Goal: Task Accomplishment & Management: Manage account settings

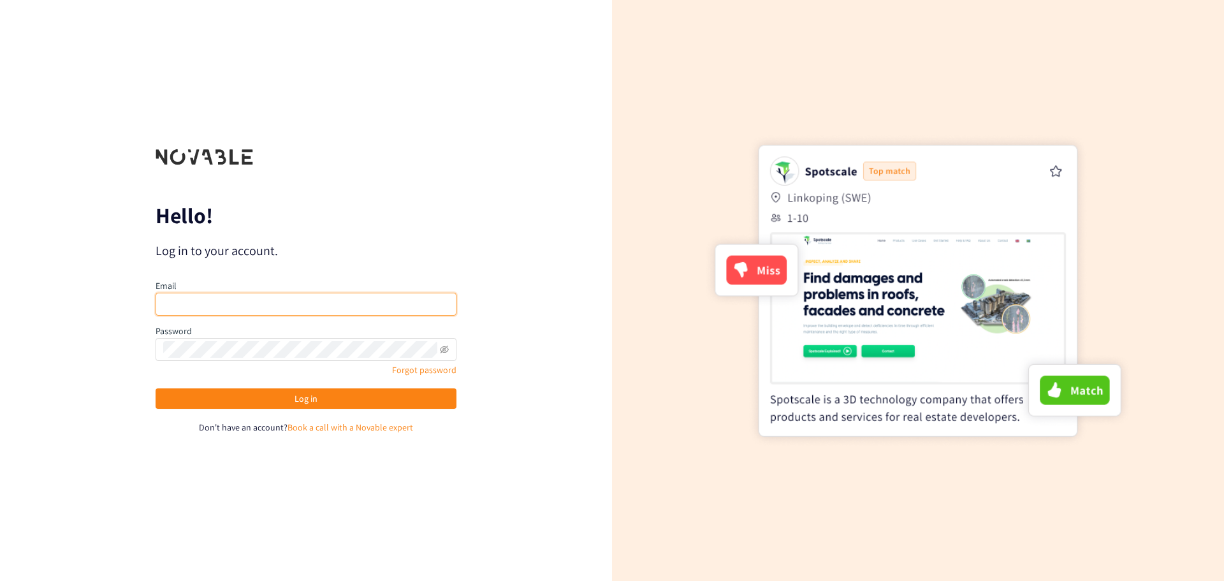
type input "[MEDICAL_DATA][EMAIL_ADDRESS][DOMAIN_NAME]"
click at [312, 409] on div "Log in" at bounding box center [306, 401] width 301 height 27
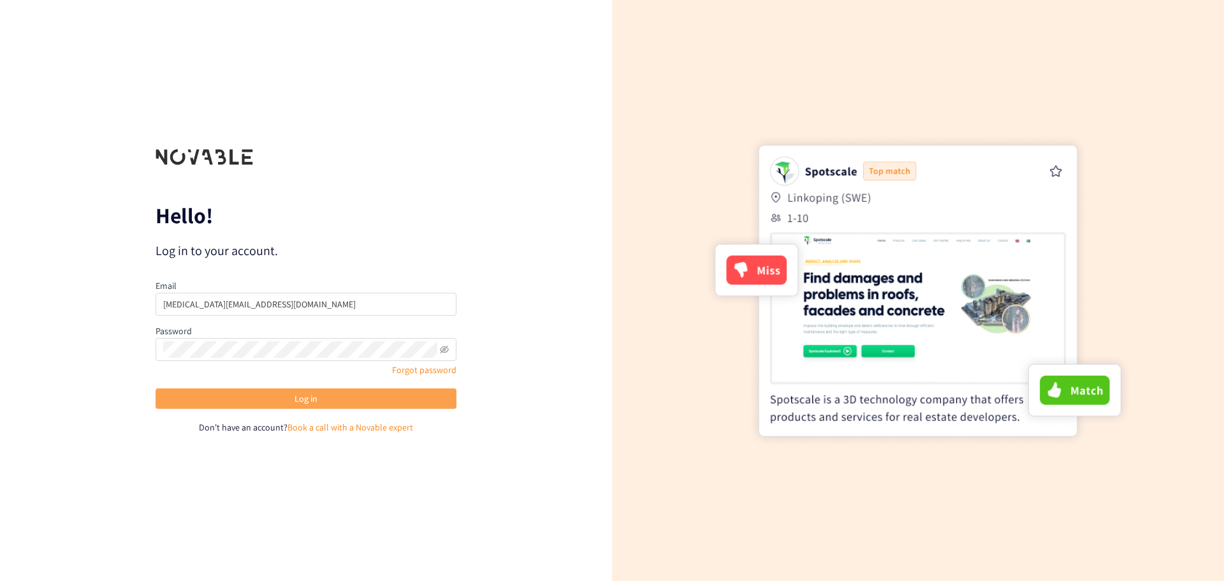
click at [312, 403] on span "Log in" at bounding box center [306, 398] width 23 height 14
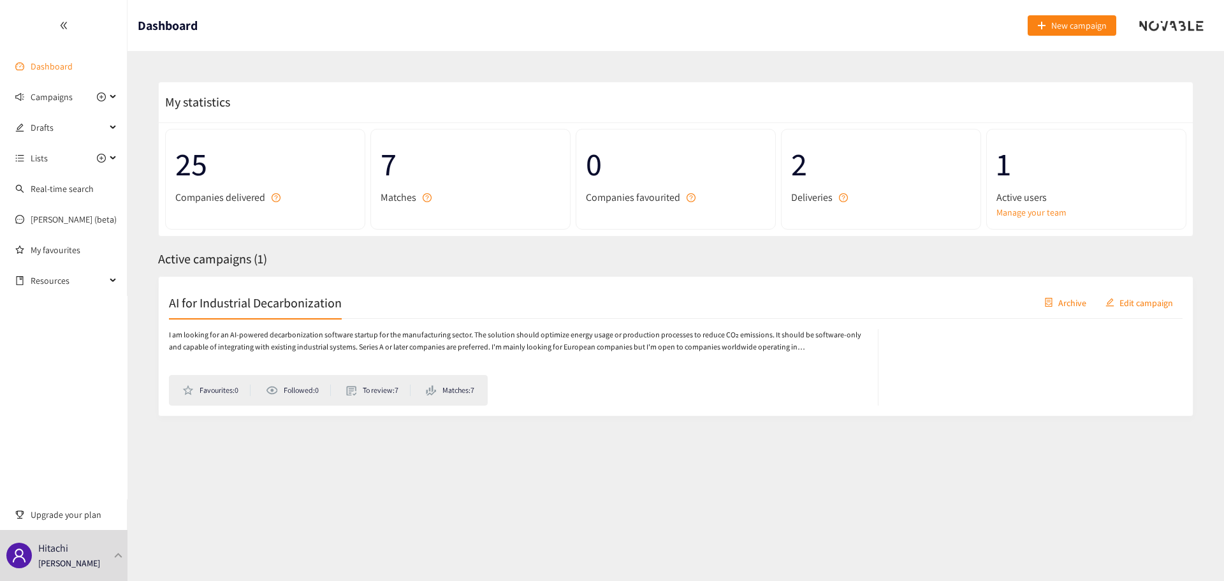
click at [55, 67] on link "Dashboard" at bounding box center [52, 66] width 42 height 11
click at [101, 99] on icon "plus-circle" at bounding box center [101, 97] width 4 height 4
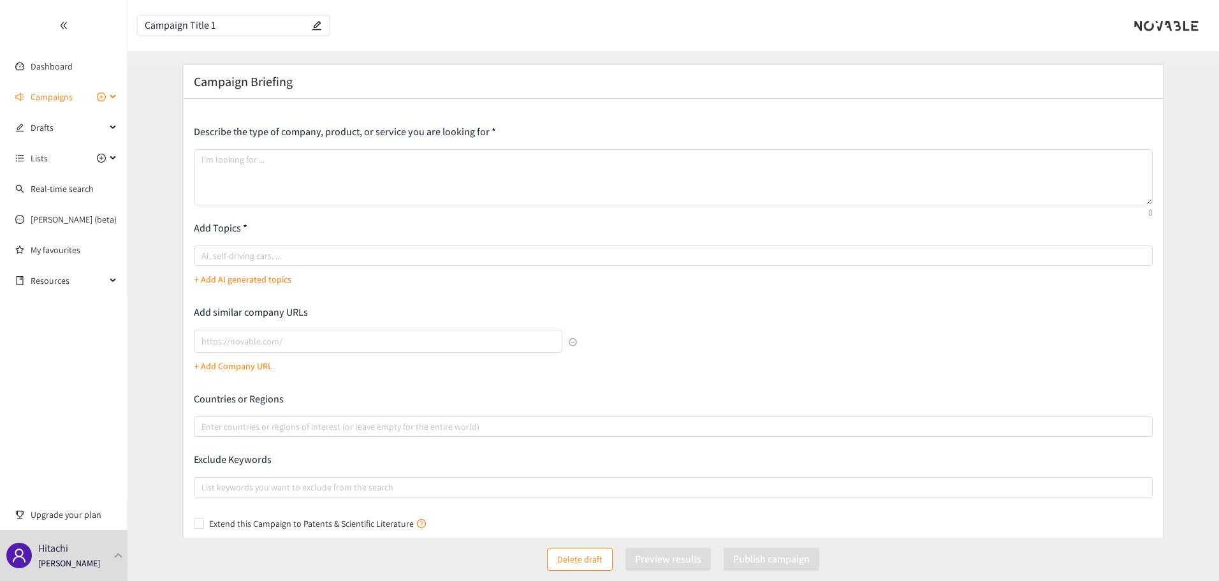
click at [112, 98] on div "Campaigns" at bounding box center [64, 97] width 128 height 26
click at [61, 131] on link "AI for Industrial Decarbonization" at bounding box center [93, 127] width 124 height 11
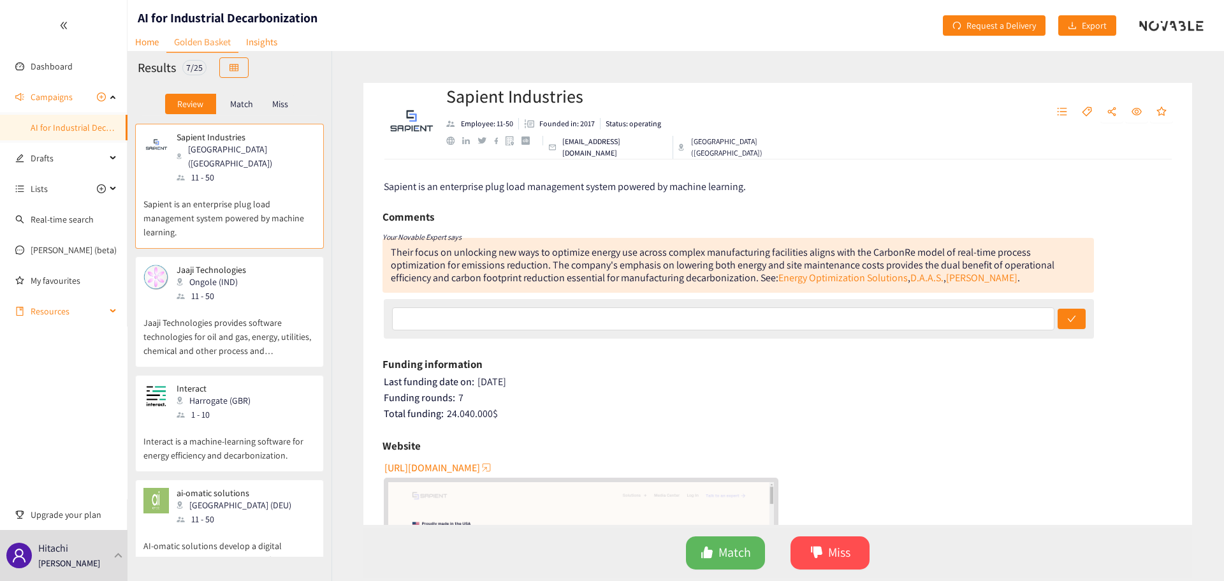
click at [101, 310] on span "Resources" at bounding box center [68, 311] width 75 height 26
click at [118, 563] on div "[PERSON_NAME]" at bounding box center [64, 555] width 128 height 51
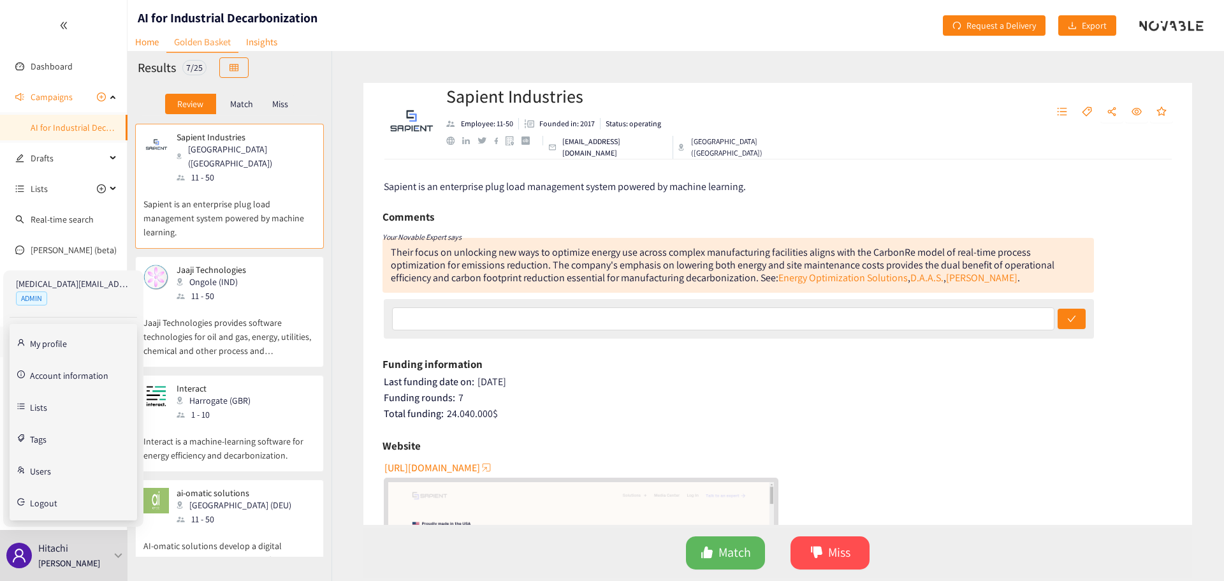
click at [47, 470] on link "Users" at bounding box center [40, 469] width 21 height 11
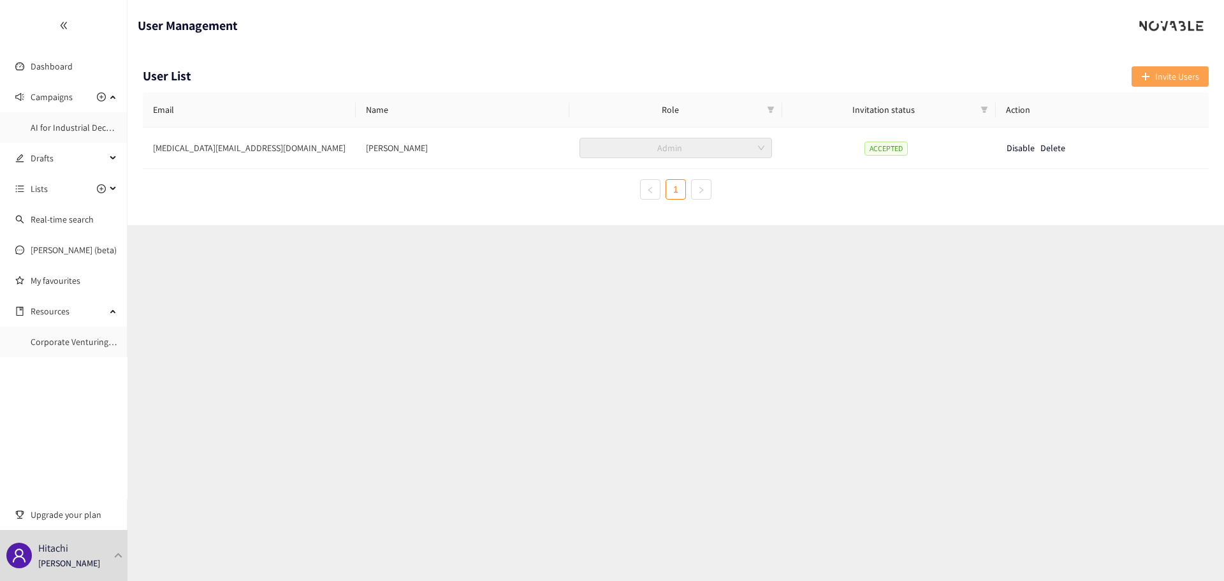
click at [1160, 74] on span "Invite Users" at bounding box center [1177, 76] width 44 height 14
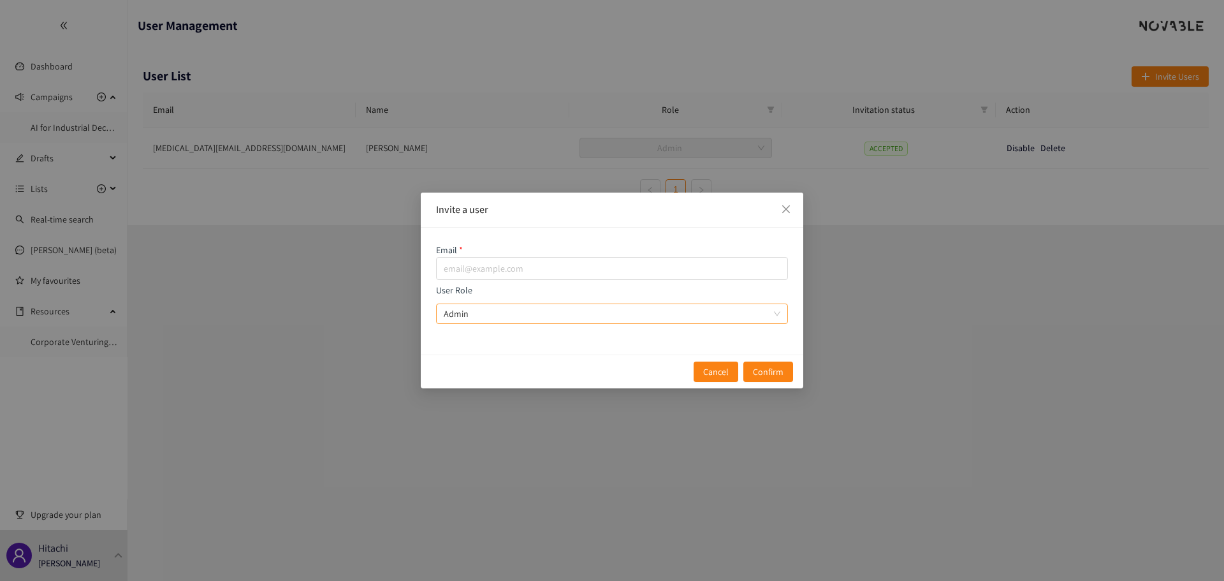
click at [574, 318] on span "Admin" at bounding box center [612, 313] width 337 height 19
click at [574, 318] on input "User Role Admin" at bounding box center [608, 313] width 328 height 19
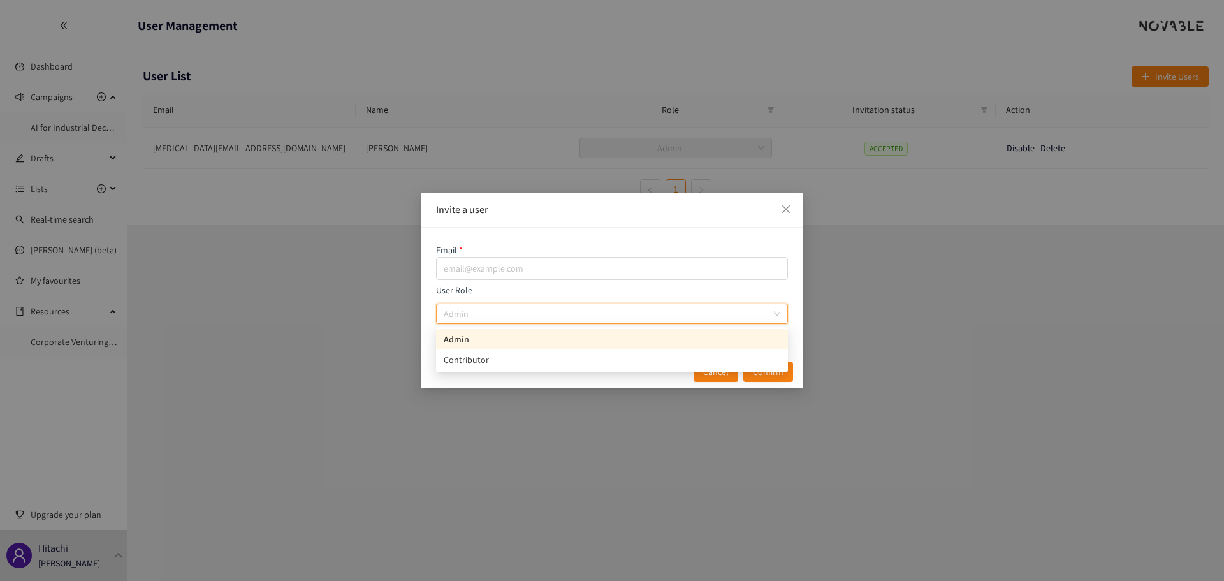
click at [574, 318] on span "Admin" at bounding box center [612, 313] width 337 height 19
click at [574, 318] on input "User Role Admin" at bounding box center [608, 313] width 328 height 19
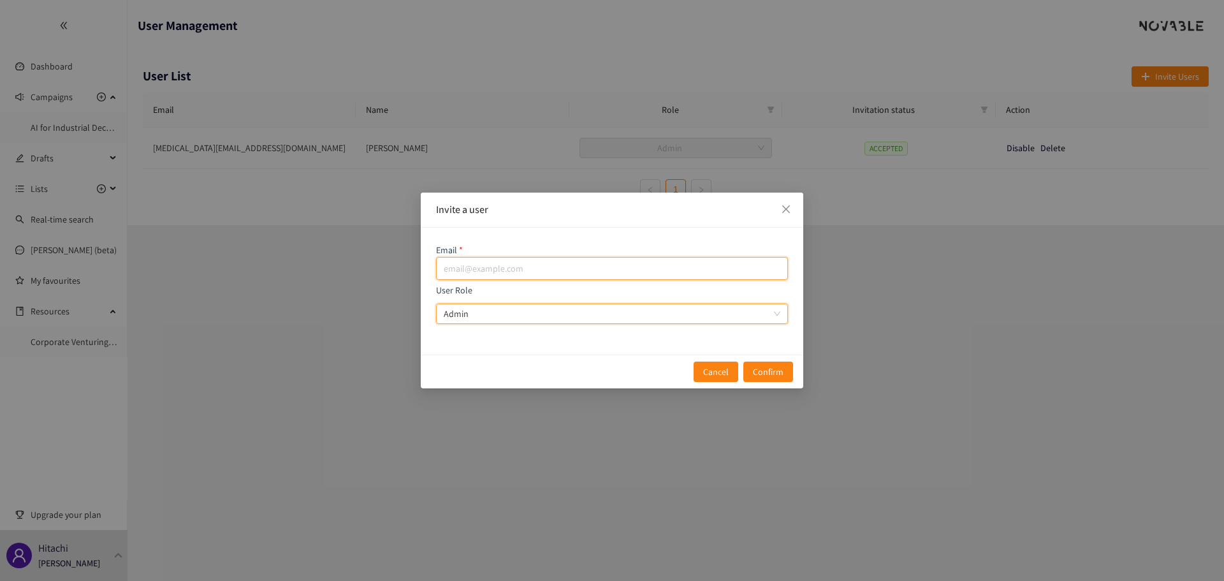
click at [544, 274] on input "email" at bounding box center [612, 268] width 352 height 23
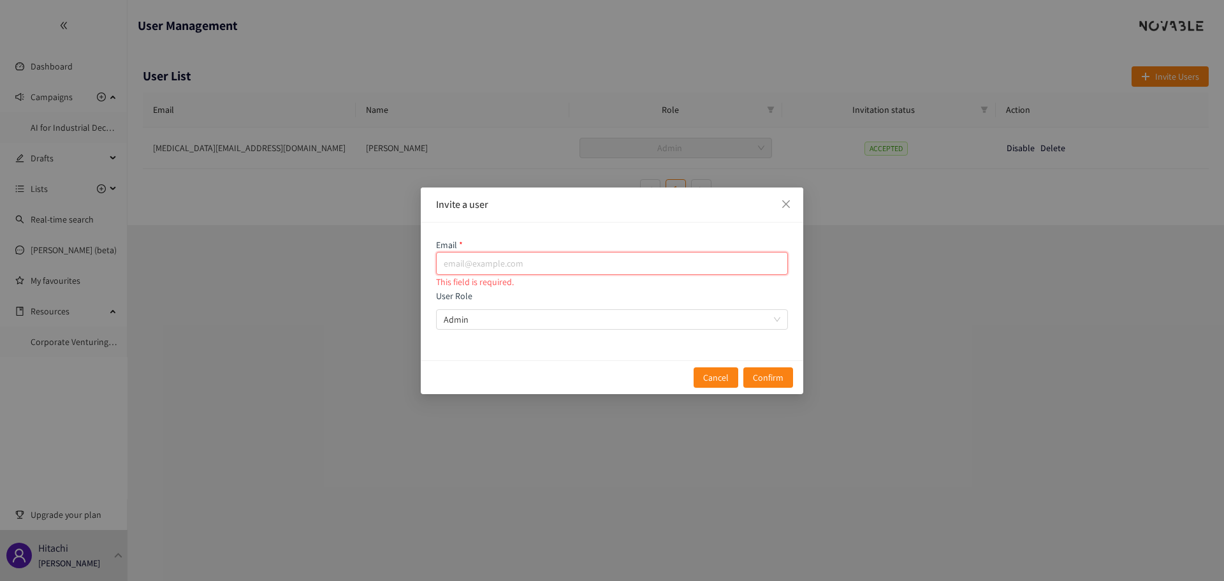
click at [524, 259] on input "email" at bounding box center [612, 263] width 352 height 23
paste input "[EMAIL_ADDRESS][DOMAIN_NAME]"
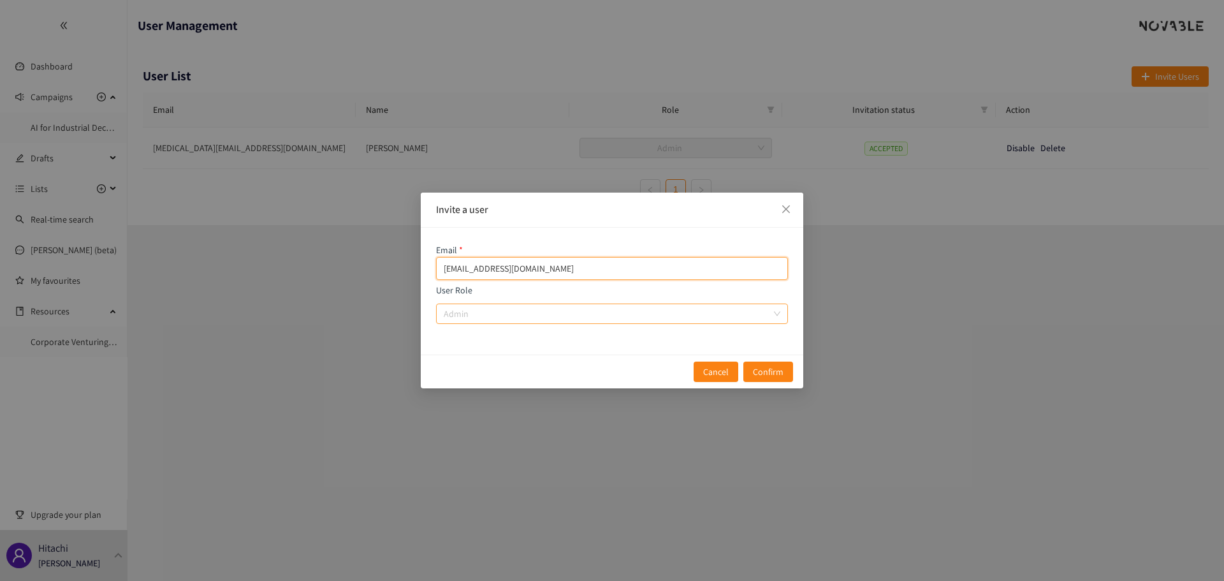
click at [773, 314] on span "Admin" at bounding box center [612, 313] width 337 height 19
type input "[EMAIL_ADDRESS][DOMAIN_NAME]"
click at [771, 314] on input "User Role Admin" at bounding box center [608, 313] width 328 height 19
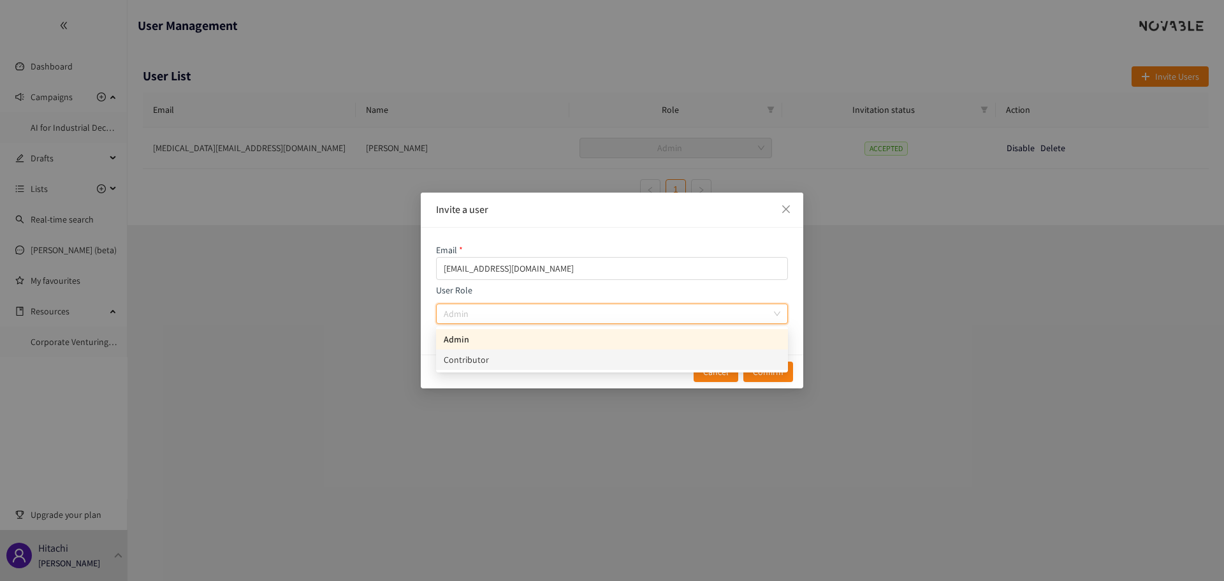
click at [567, 362] on div "Contributor" at bounding box center [612, 360] width 337 height 14
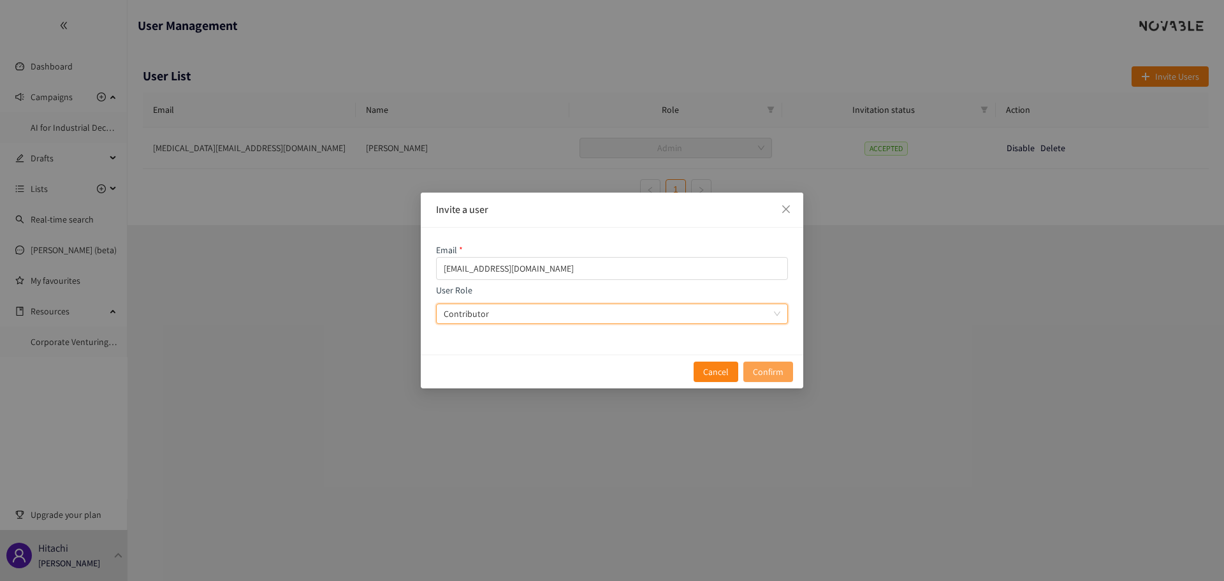
click at [761, 367] on span "Confirm" at bounding box center [768, 372] width 31 height 14
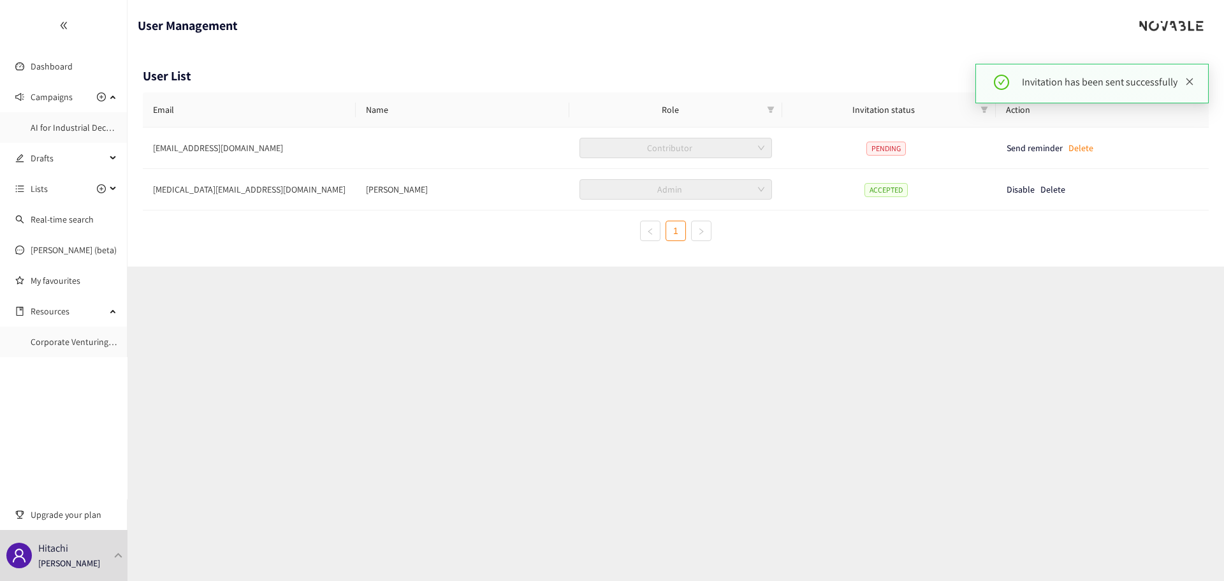
click at [1191, 80] on icon "close" at bounding box center [1189, 81] width 7 height 7
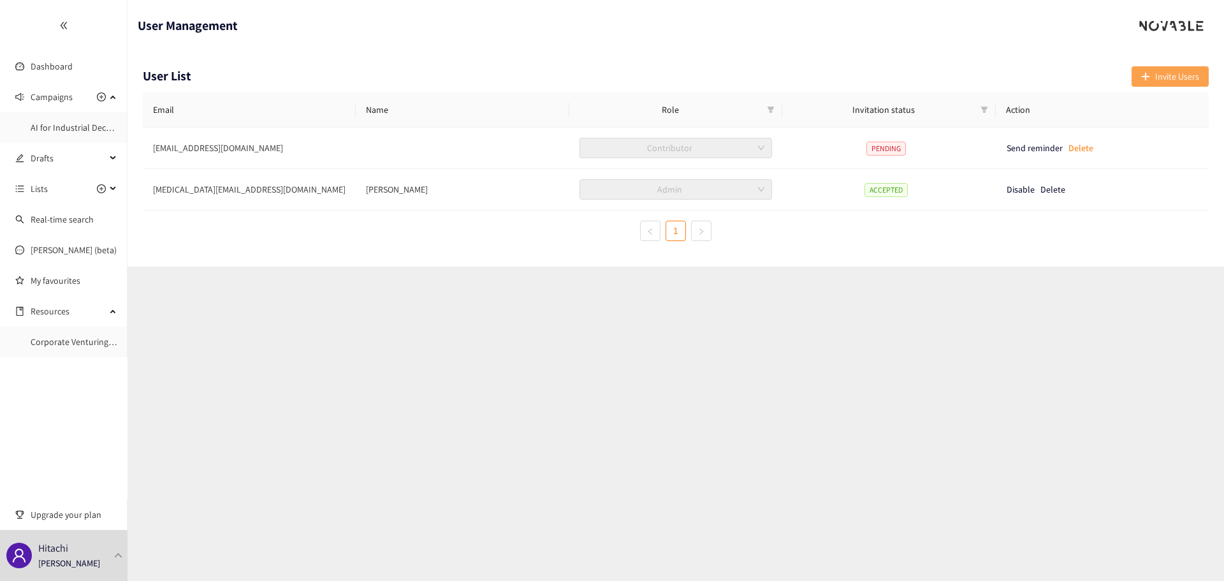
click at [1170, 84] on button "Invite Users" at bounding box center [1170, 76] width 77 height 20
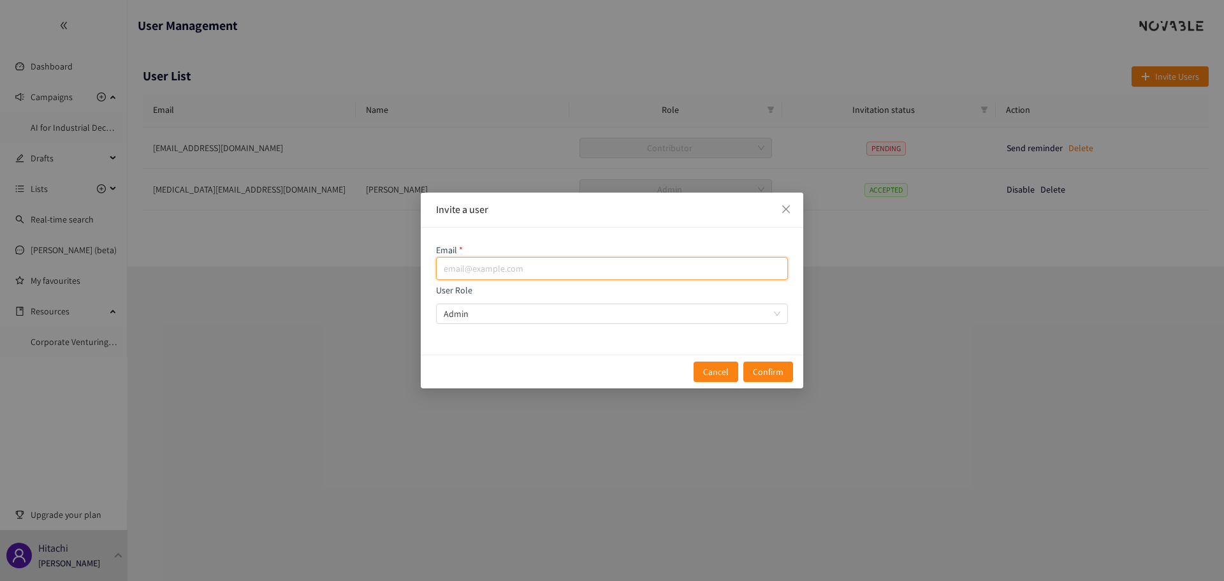
click at [552, 274] on input "email" at bounding box center [612, 268] width 352 height 23
paste input "[EMAIL_ADDRESS][DOMAIN_NAME]"
click at [515, 314] on span "Admin" at bounding box center [612, 313] width 337 height 19
type input "[EMAIL_ADDRESS][DOMAIN_NAME]"
click at [515, 314] on input "User Role Admin" at bounding box center [608, 313] width 328 height 19
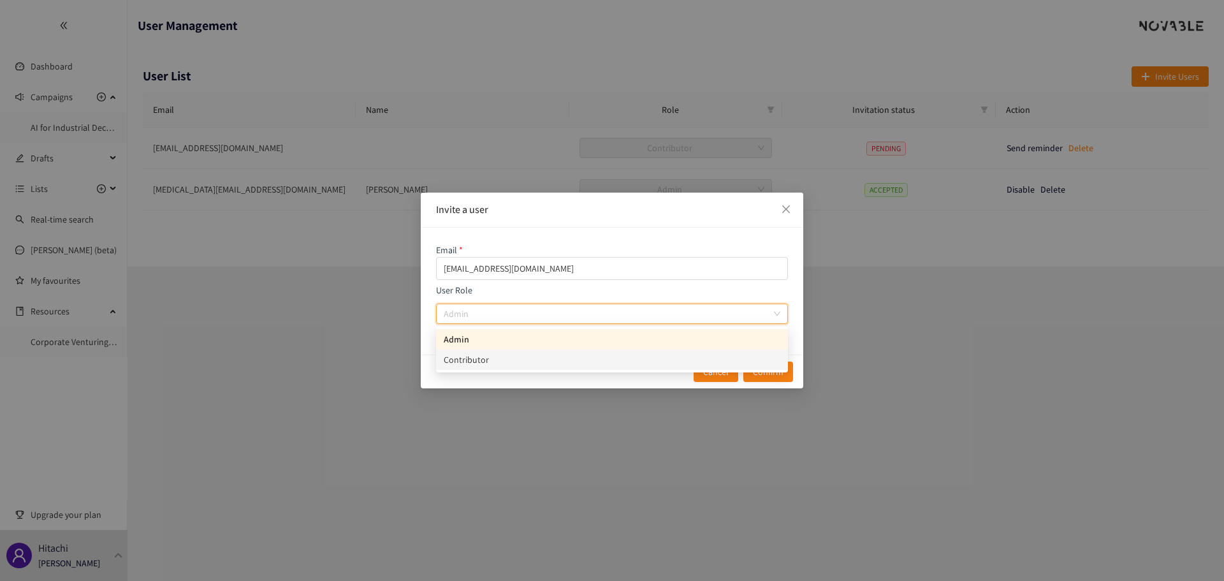
click at [501, 360] on div "Contributor" at bounding box center [612, 360] width 337 height 14
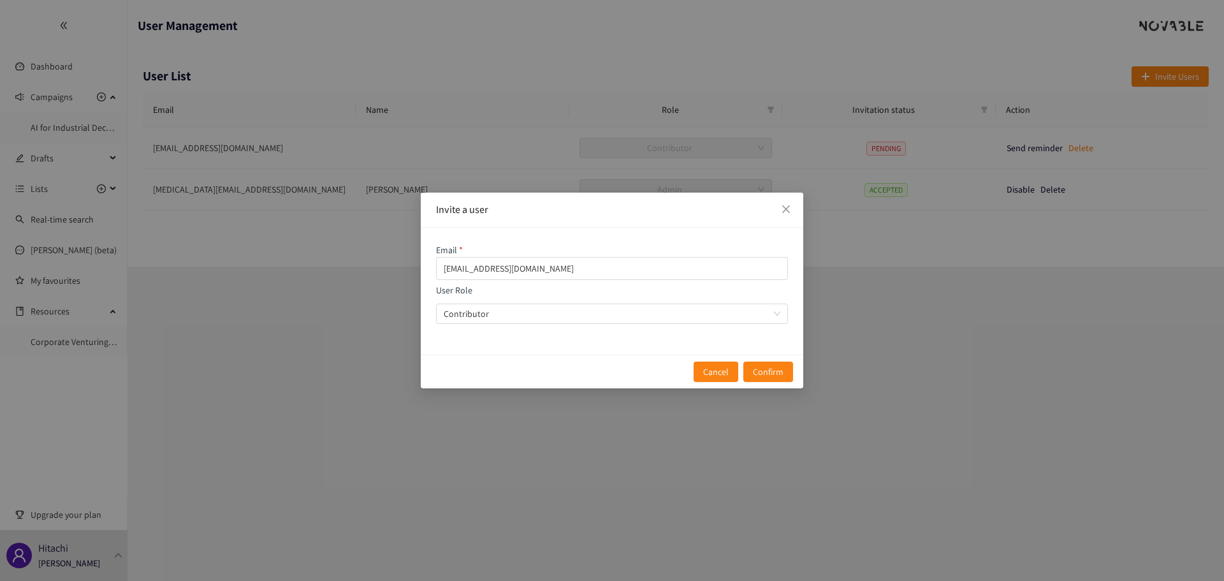
click at [501, 360] on div "Cancel Confirm" at bounding box center [612, 371] width 383 height 34
drag, startPoint x: 750, startPoint y: 377, endPoint x: 771, endPoint y: 377, distance: 21.0
click at [771, 377] on button "Confirm" at bounding box center [768, 371] width 50 height 20
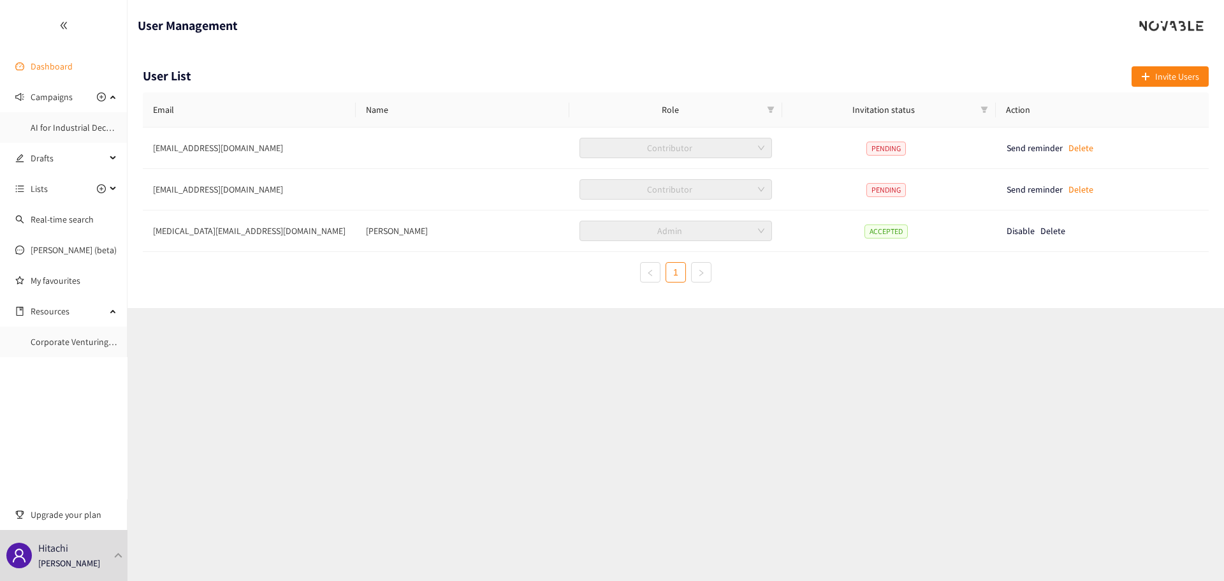
click at [61, 68] on link "Dashboard" at bounding box center [52, 66] width 42 height 11
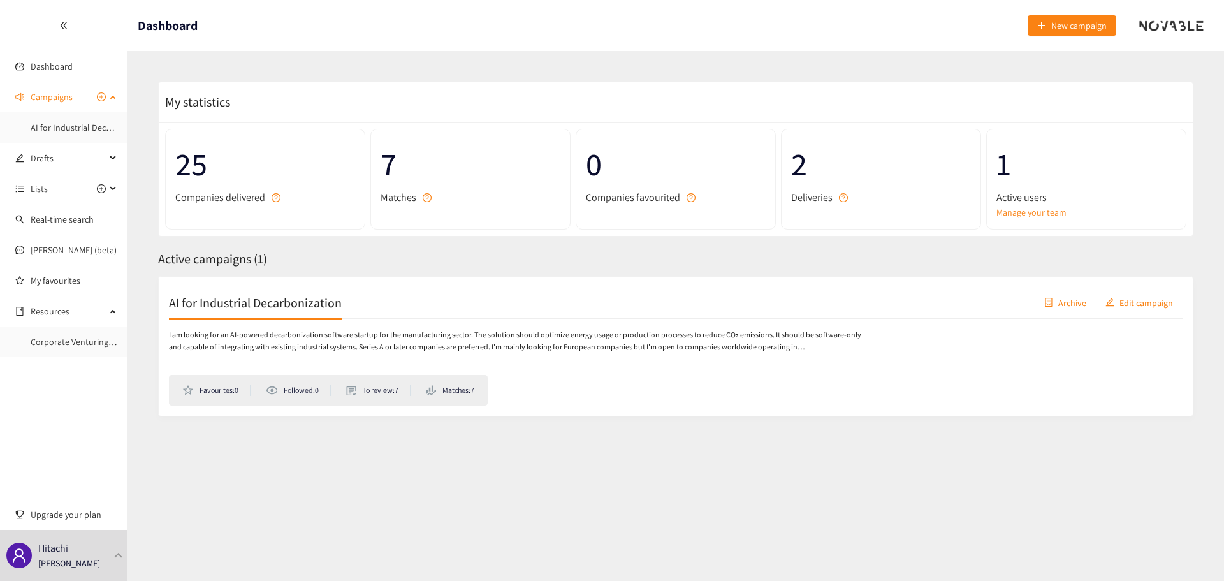
click at [60, 106] on span "Campaigns" at bounding box center [52, 97] width 42 height 26
click at [59, 122] on link "AI for Industrial Decarbonization" at bounding box center [93, 127] width 124 height 11
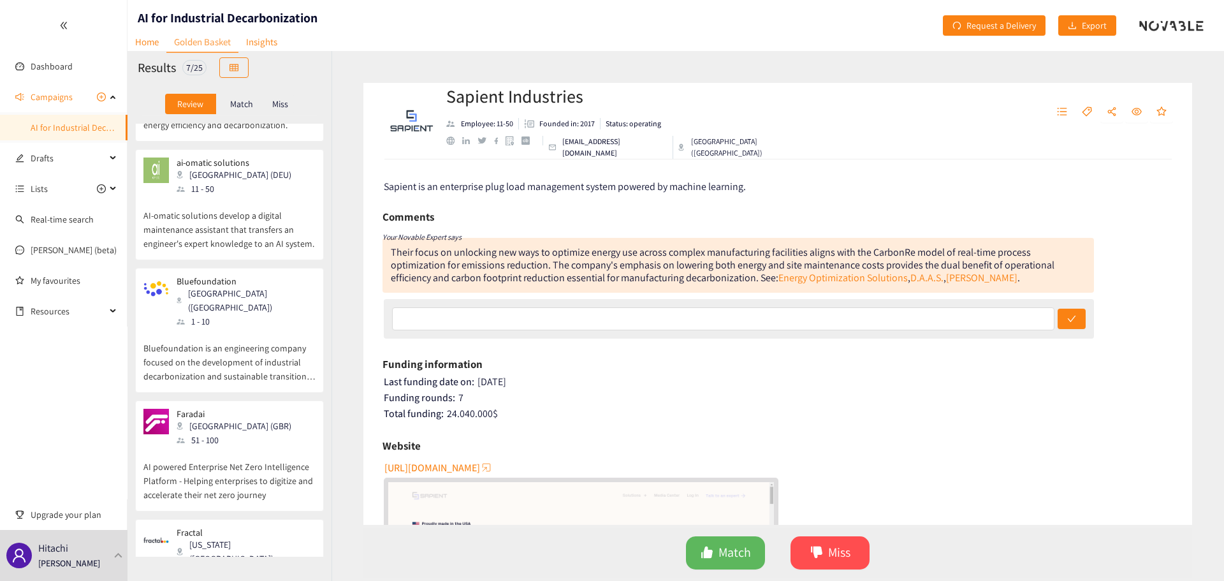
scroll to position [369, 0]
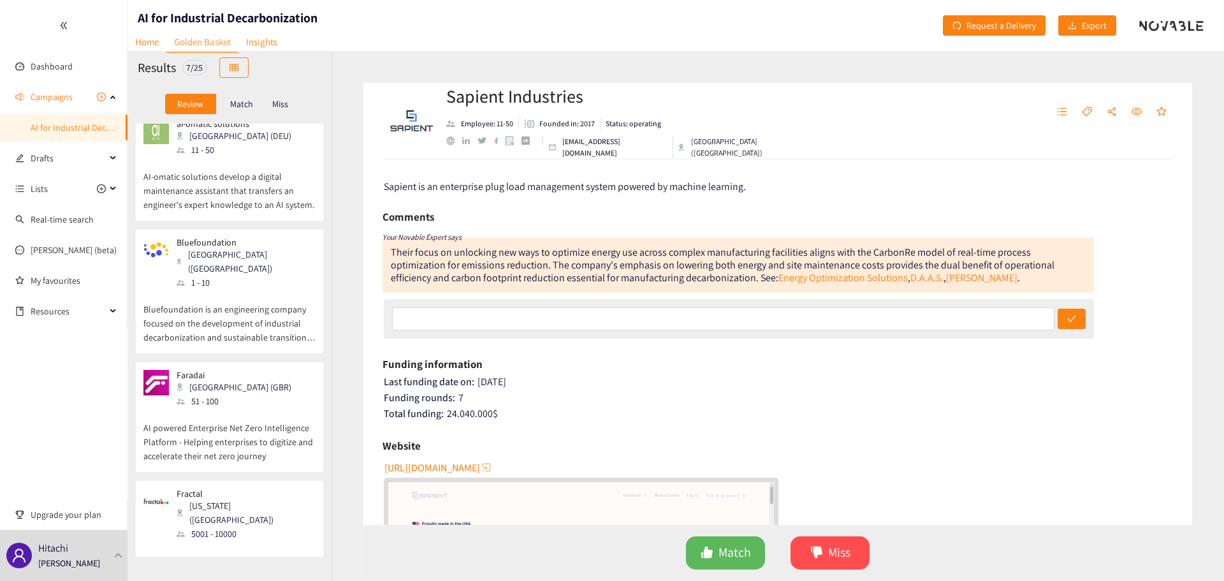
click at [184, 428] on div "Faradai London (GBR) 51 - 100 AI powered Enterprise Net Zero Intelligence Platf…" at bounding box center [229, 421] width 172 height 102
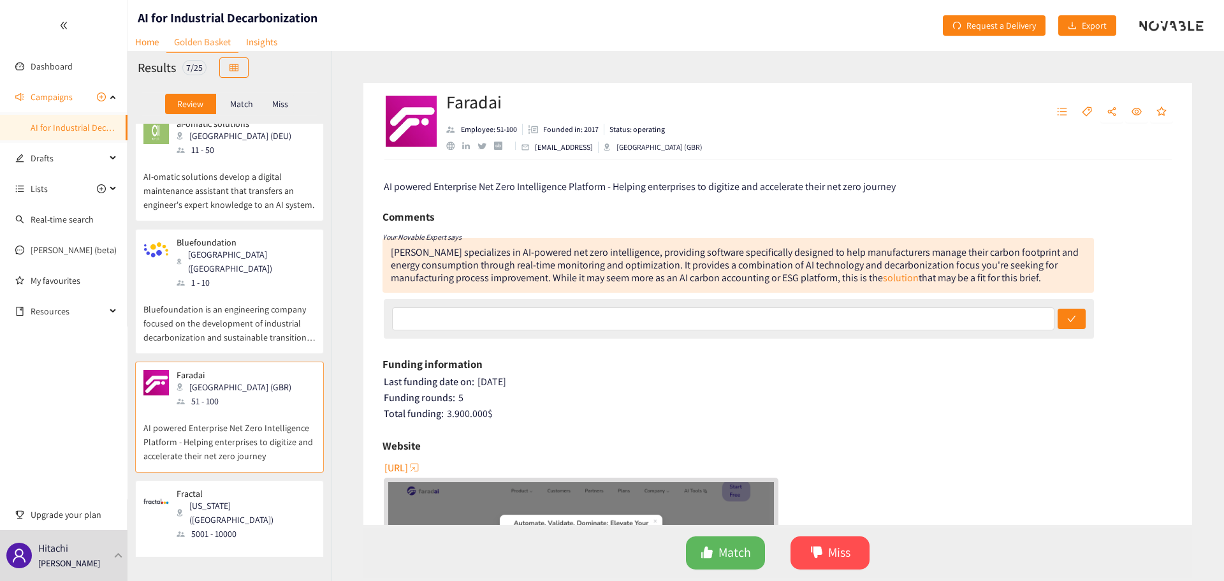
click at [187, 527] on div "5001 - 10000" at bounding box center [246, 534] width 138 height 14
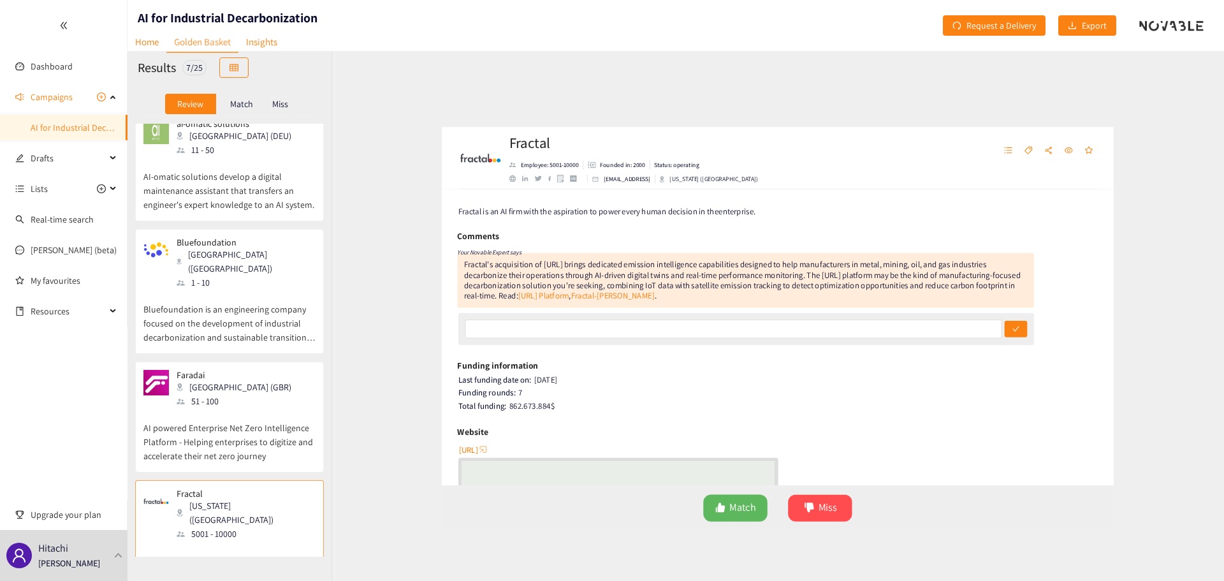
click at [207, 409] on p "AI powered Enterprise Net Zero Intelligence Platform - Helping enterprises to d…" at bounding box center [229, 435] width 172 height 55
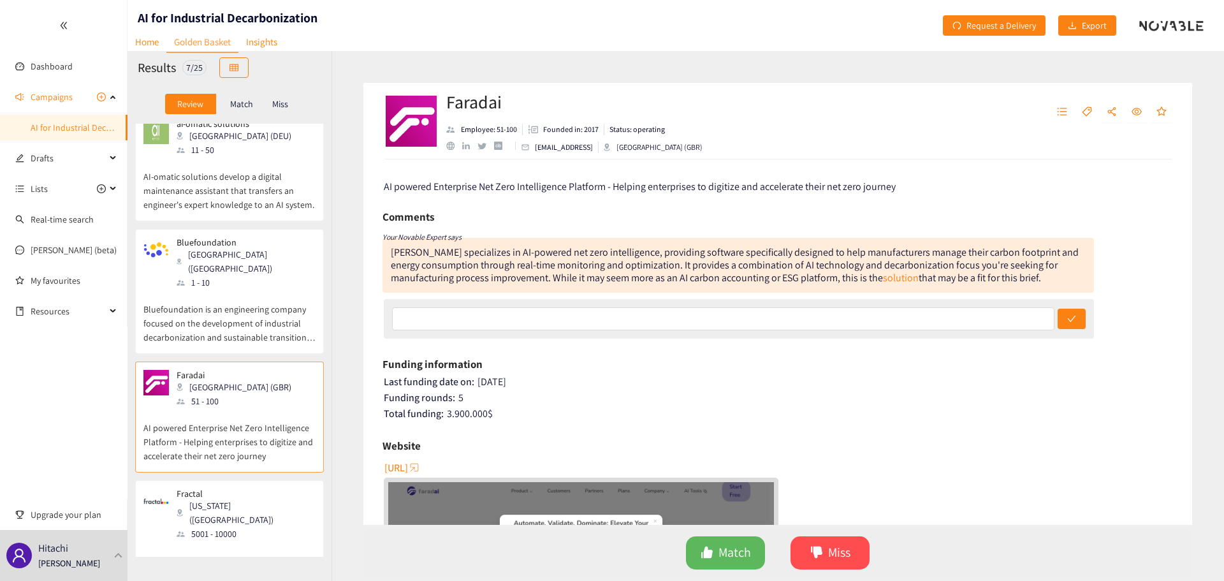
click at [237, 289] on p "Bluefoundation is an engineering company focused on the development of industri…" at bounding box center [229, 316] width 172 height 55
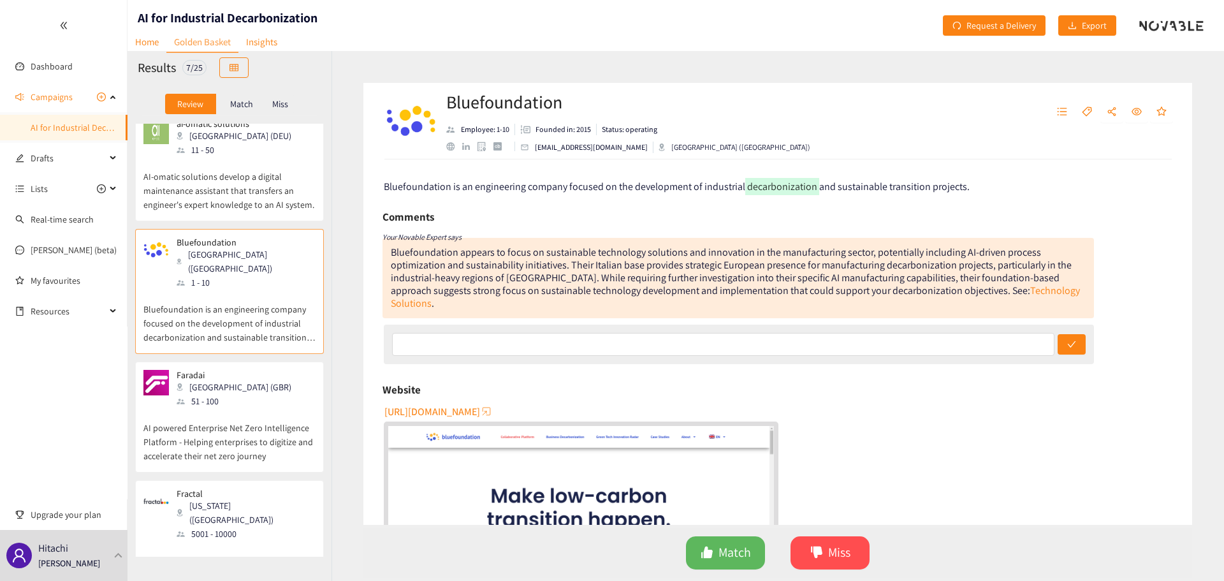
scroll to position [284, 0]
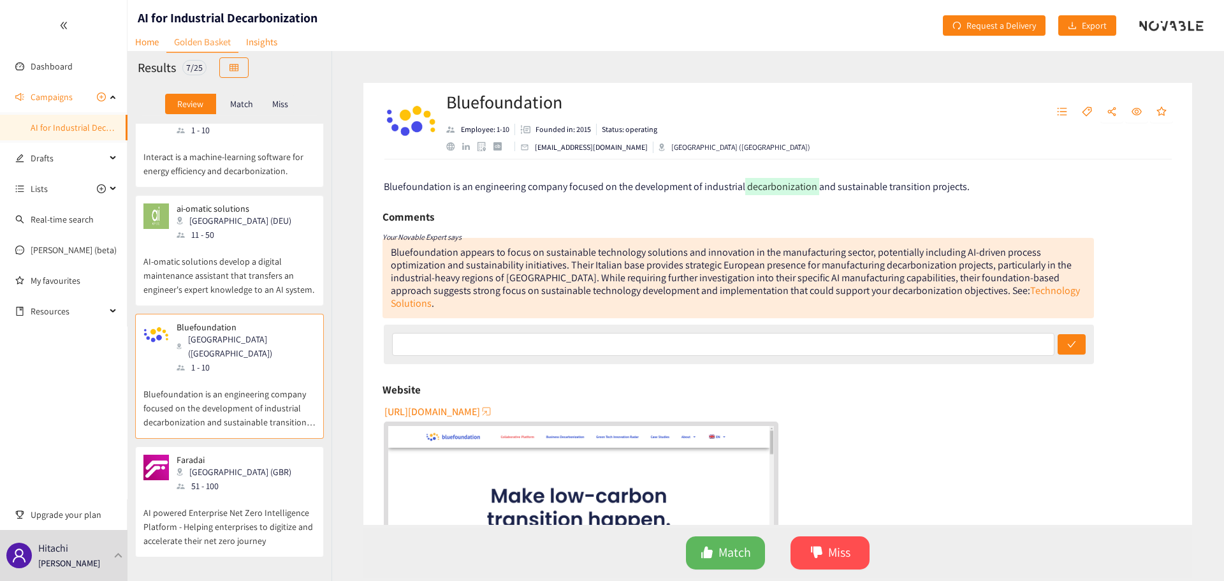
click at [240, 245] on p "AI-omatic solutions develop a digital maintenance assistant that transfers an e…" at bounding box center [229, 269] width 172 height 55
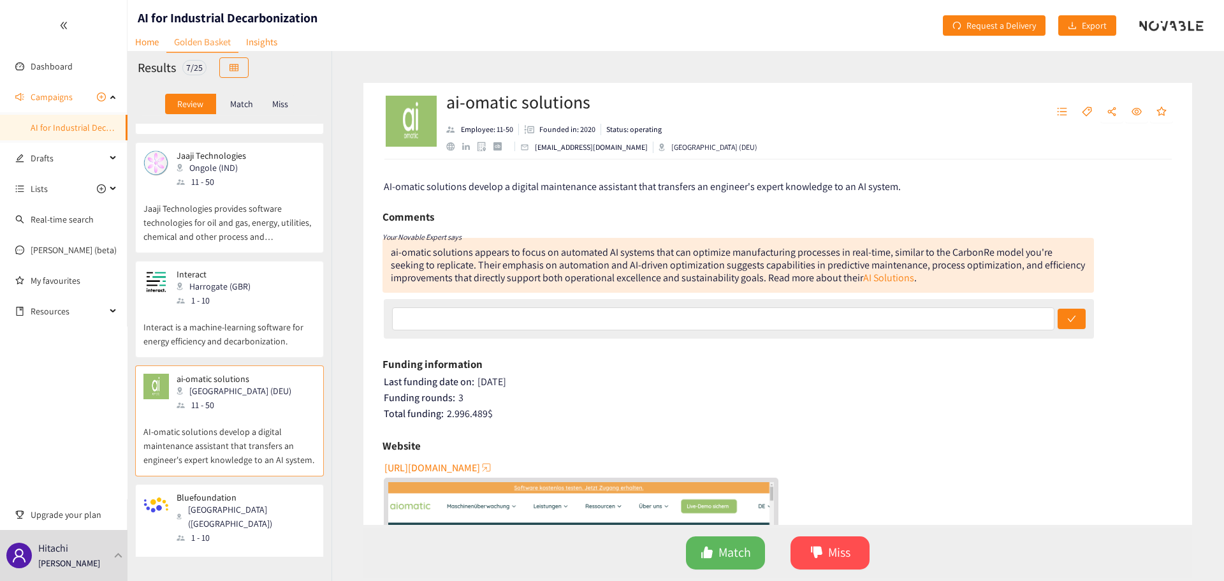
click at [239, 293] on div "1 - 10" at bounding box center [218, 300] width 82 height 14
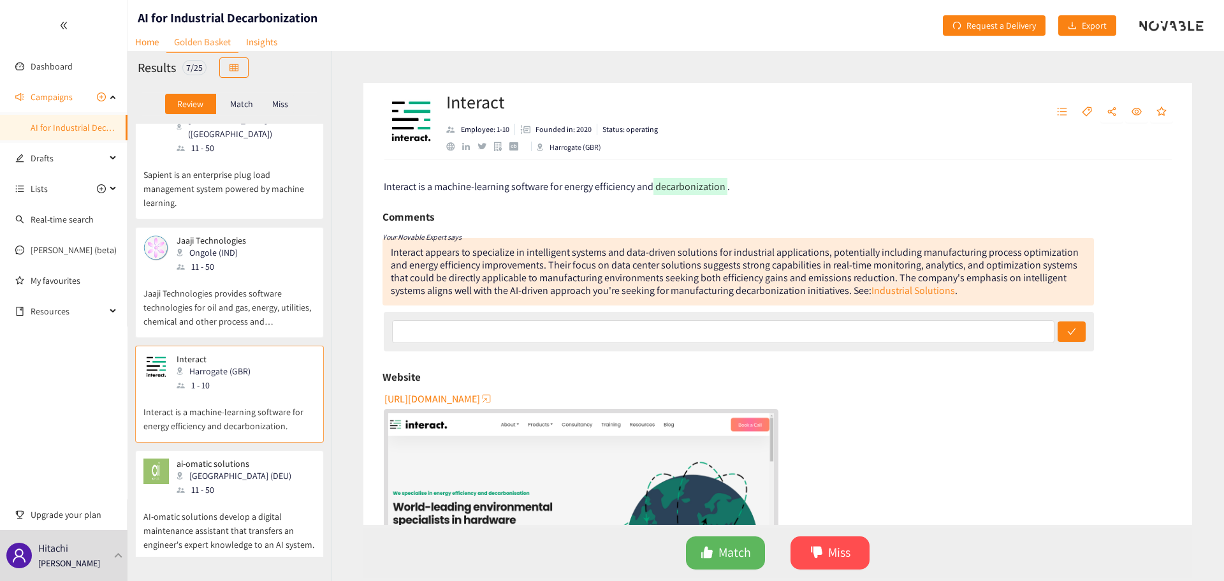
click at [239, 273] on p "Jaaji Technologies provides software technologies for oil and gas, energy, util…" at bounding box center [229, 300] width 172 height 55
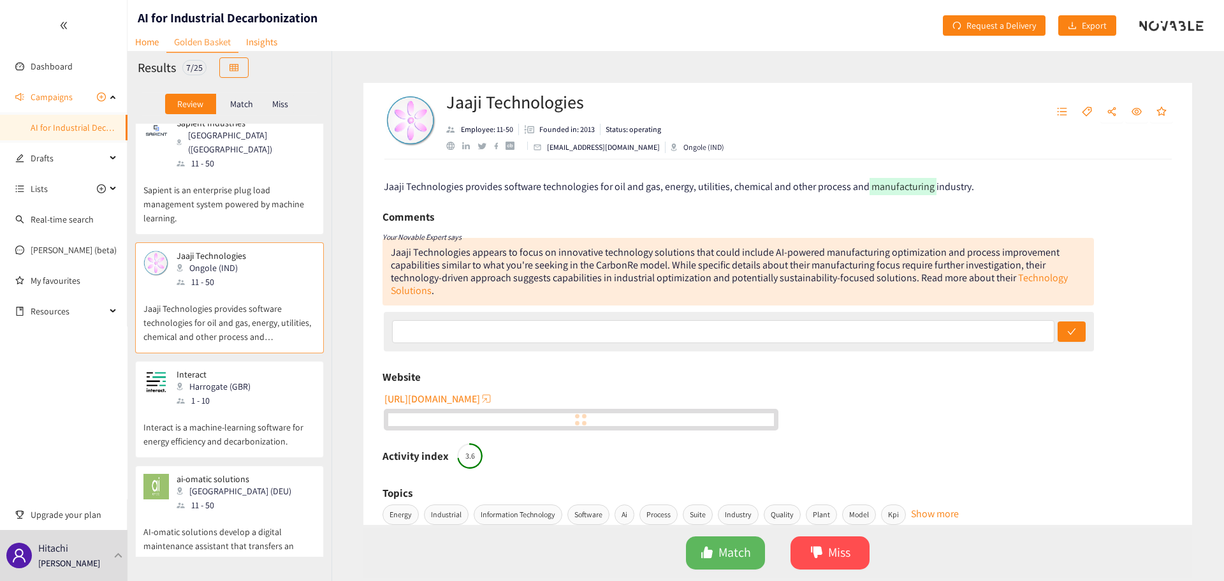
scroll to position [0, 0]
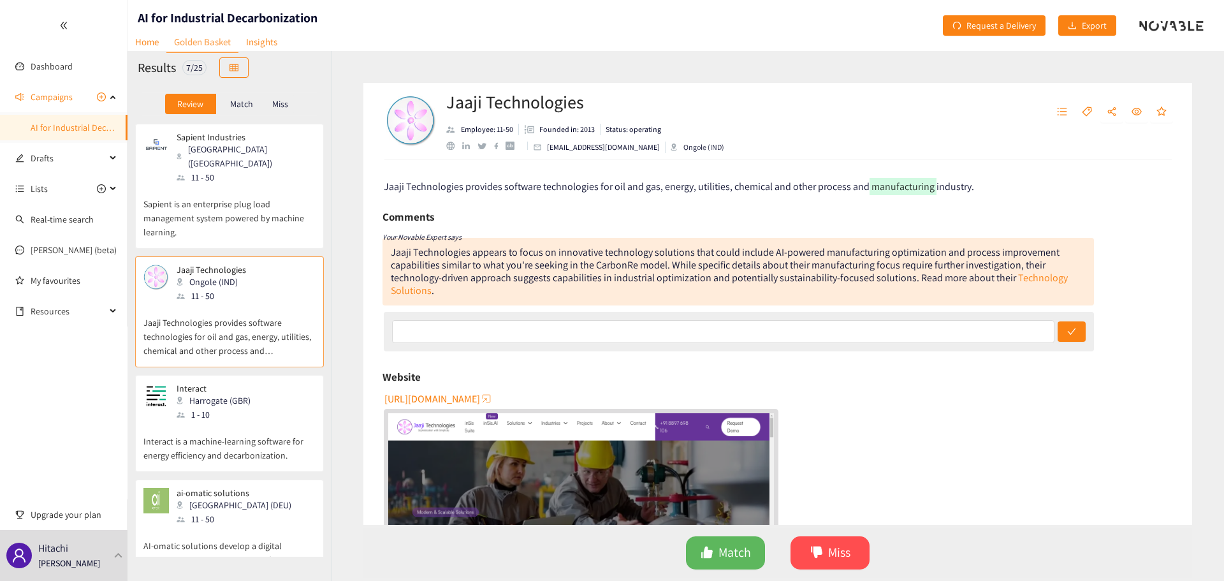
click at [239, 209] on p "Sapient is an enterprise plug load management system powered by machine learnin…" at bounding box center [229, 211] width 172 height 55
